Goal: Task Accomplishment & Management: Manage account settings

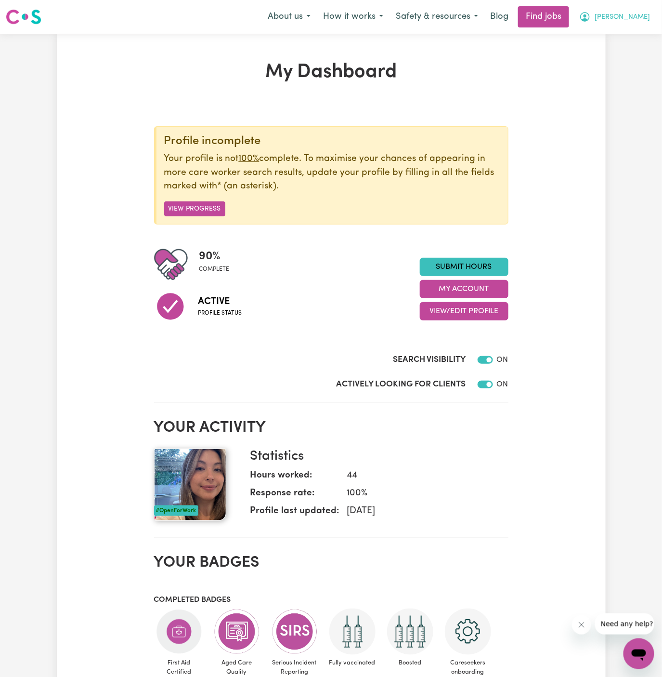
click at [650, 13] on button "[PERSON_NAME]" at bounding box center [614, 17] width 83 height 20
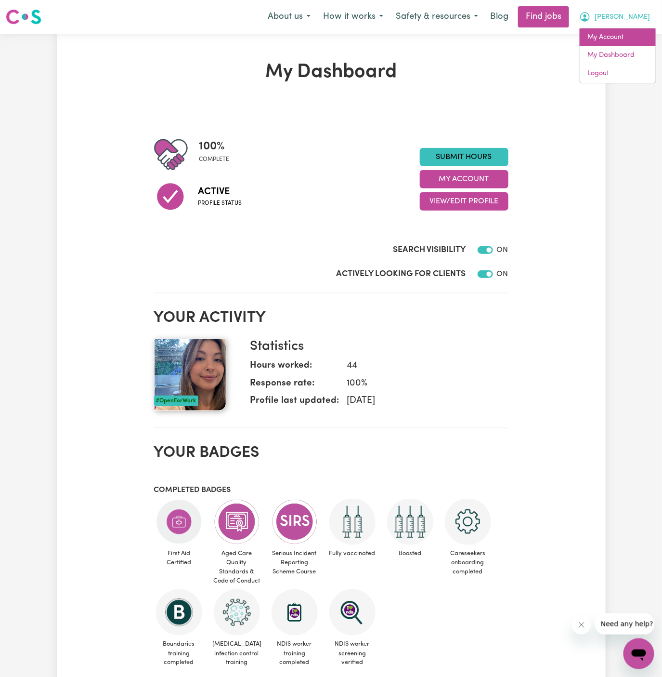
click at [645, 28] on link "My Account" at bounding box center [618, 37] width 76 height 18
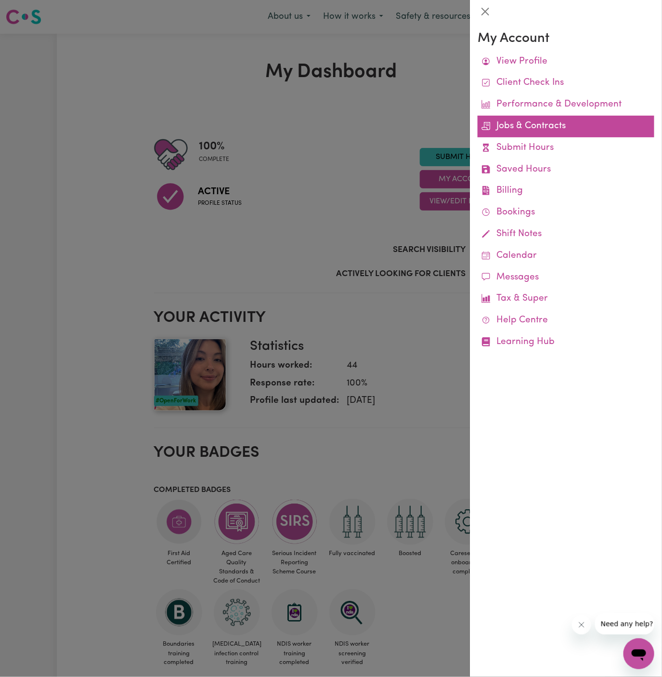
click at [534, 124] on link "Jobs & Contracts" at bounding box center [566, 127] width 177 height 22
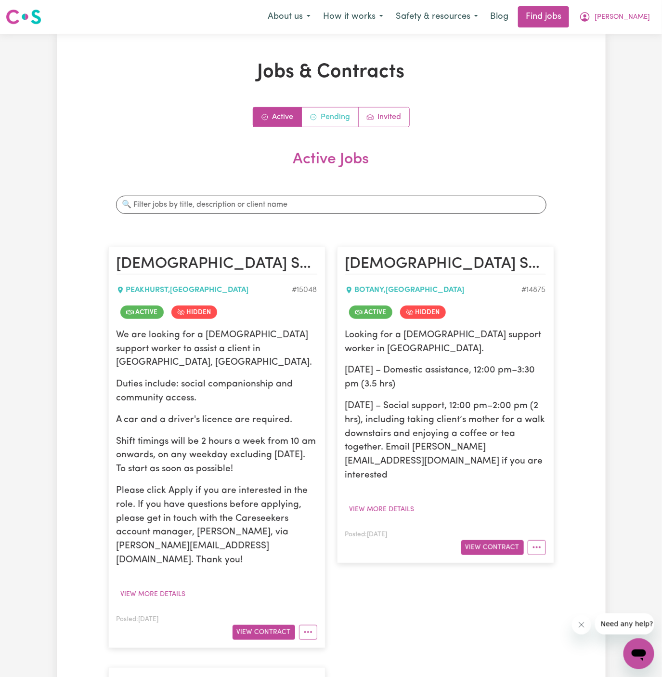
click at [338, 110] on link "Pending" at bounding box center [330, 116] width 57 height 19
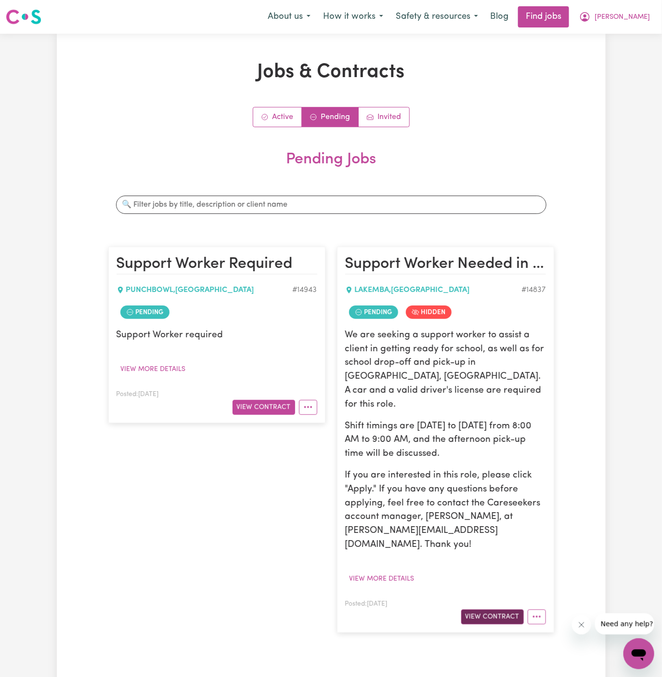
click at [504, 609] on button "View Contract" at bounding box center [492, 616] width 63 height 15
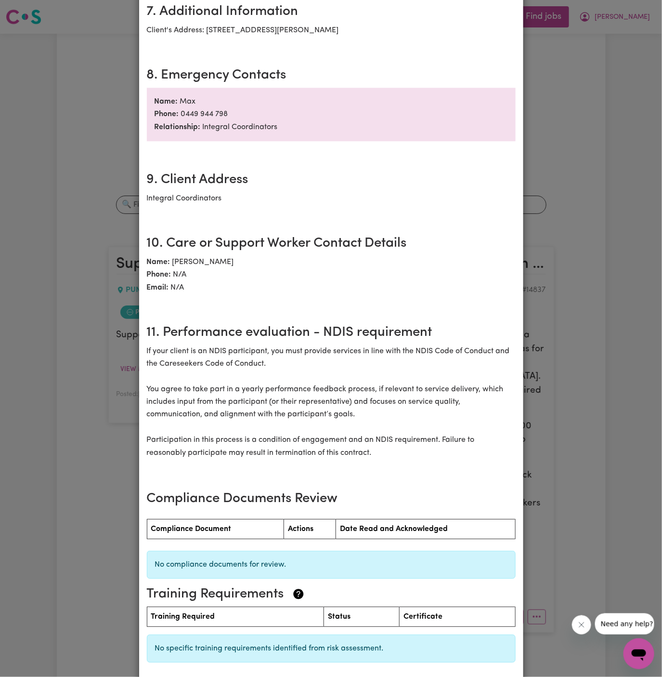
scroll to position [958, 0]
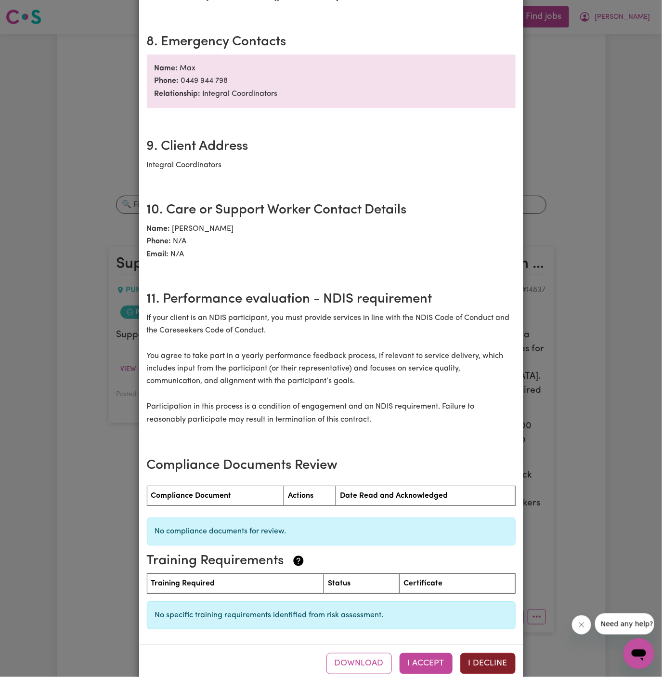
click at [484, 652] on button "I Decline" at bounding box center [487, 662] width 55 height 21
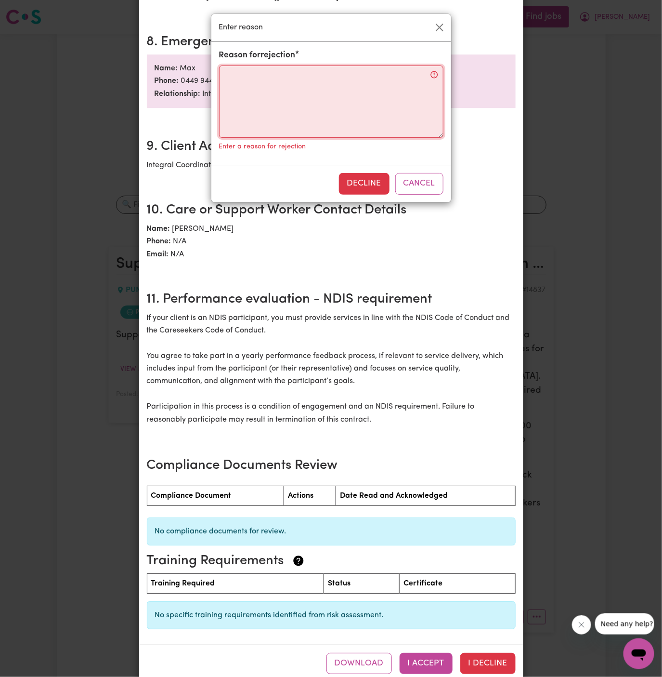
click at [336, 120] on textarea "Reason for rejection" at bounding box center [331, 101] width 224 height 72
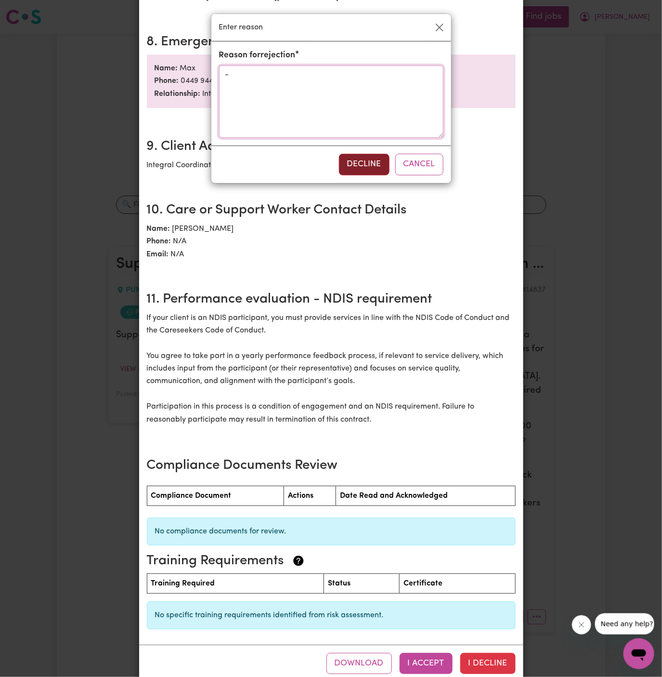
type textarea "-"
click at [355, 156] on button "Decline" at bounding box center [364, 164] width 51 height 21
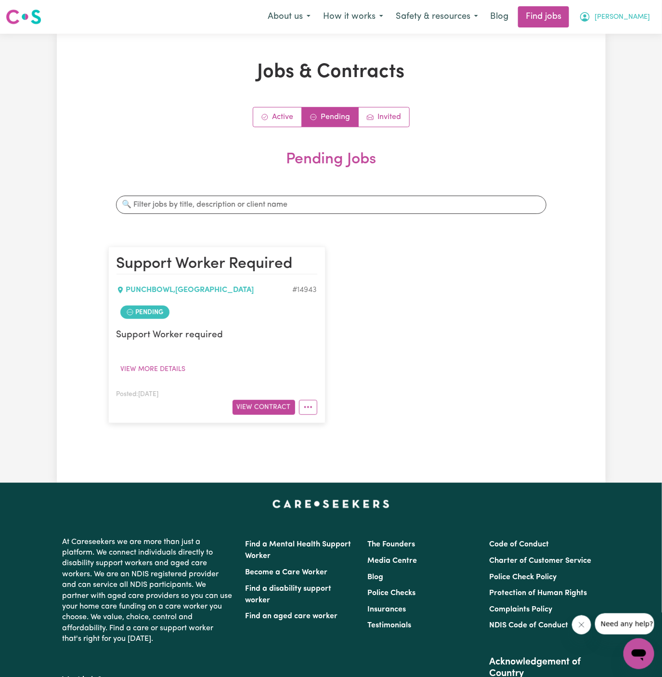
click at [643, 20] on span "[PERSON_NAME]" at bounding box center [622, 17] width 55 height 11
click at [613, 74] on link "Logout" at bounding box center [618, 74] width 76 height 18
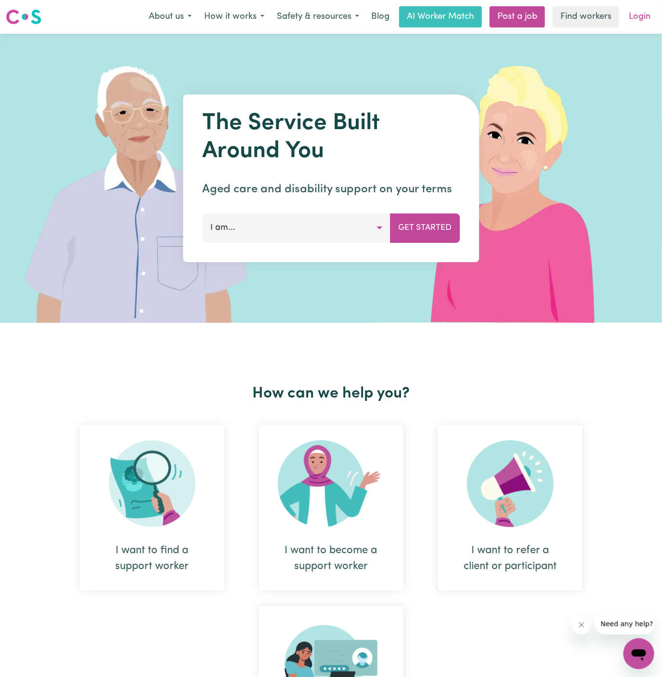
click at [640, 11] on link "Login" at bounding box center [639, 16] width 33 height 21
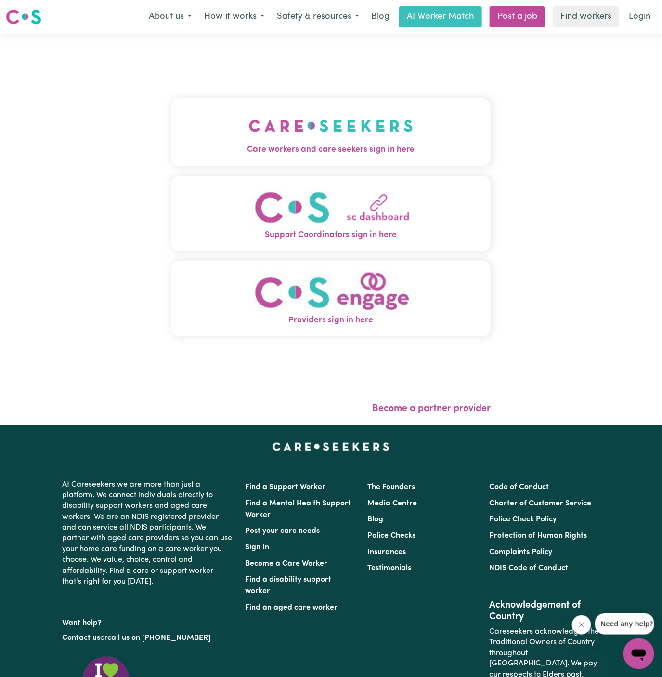
click at [287, 130] on img "Care workers and care seekers sign in here" at bounding box center [331, 126] width 164 height 36
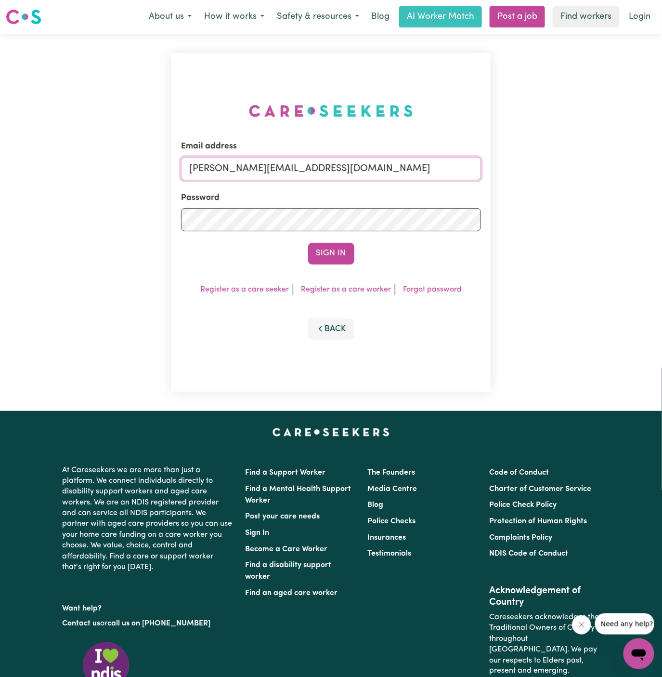
click at [355, 159] on input "[PERSON_NAME][EMAIL_ADDRESS][DOMAIN_NAME]" at bounding box center [331, 168] width 300 height 23
drag, startPoint x: 239, startPoint y: 167, endPoint x: 622, endPoint y: 181, distance: 383.1
click at [622, 181] on div "Email address [EMAIL_ADDRESS][DOMAIN_NAME] Password Sign In Register as a care …" at bounding box center [331, 222] width 662 height 377
type input "[EMAIL_ADDRESS][DOMAIN_NAME]"
click at [308, 243] on button "Sign In" at bounding box center [331, 253] width 46 height 21
